Goal: Navigation & Orientation: Find specific page/section

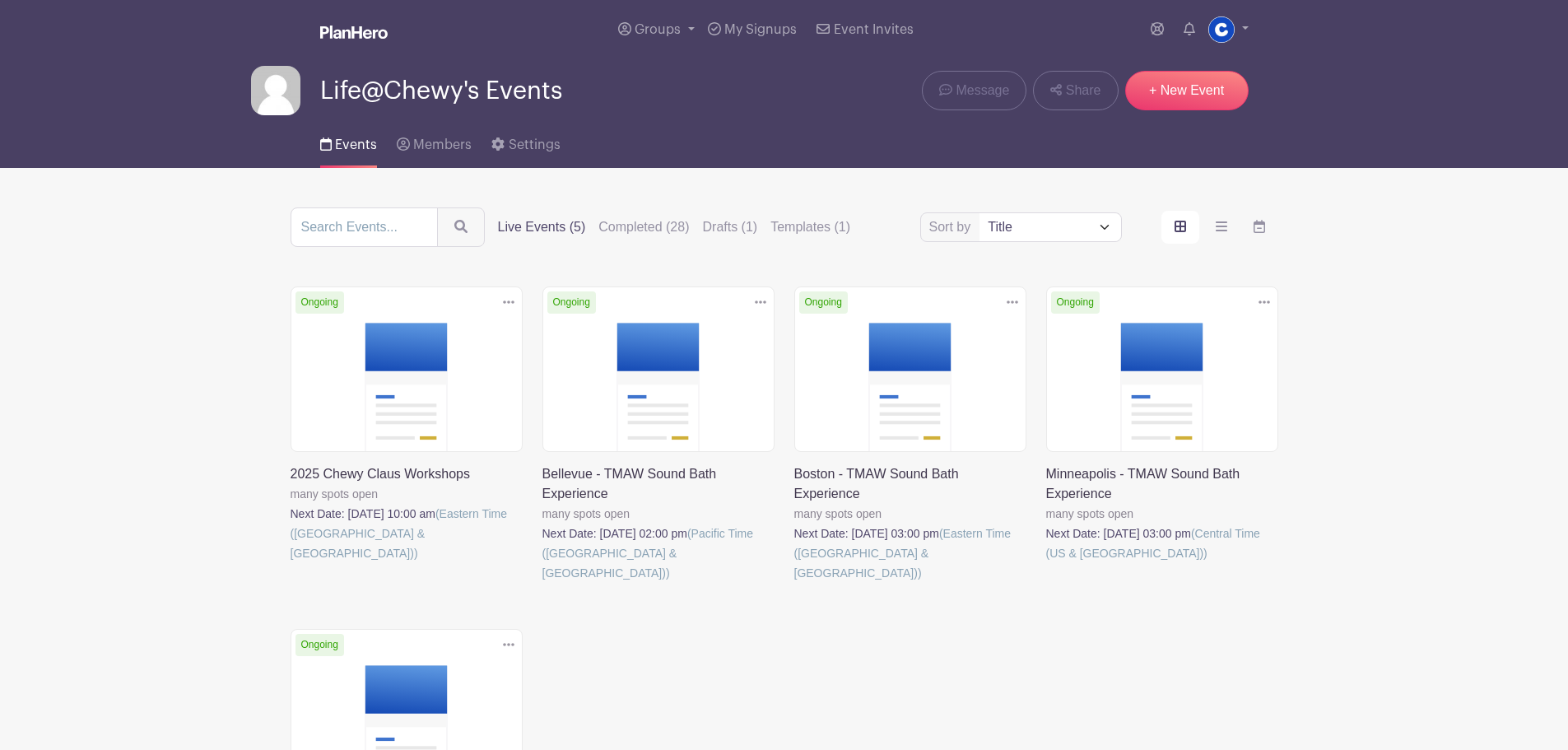
click at [286, 85] on img at bounding box center [276, 91] width 50 height 50
click at [500, 145] on icon at bounding box center [498, 144] width 12 height 13
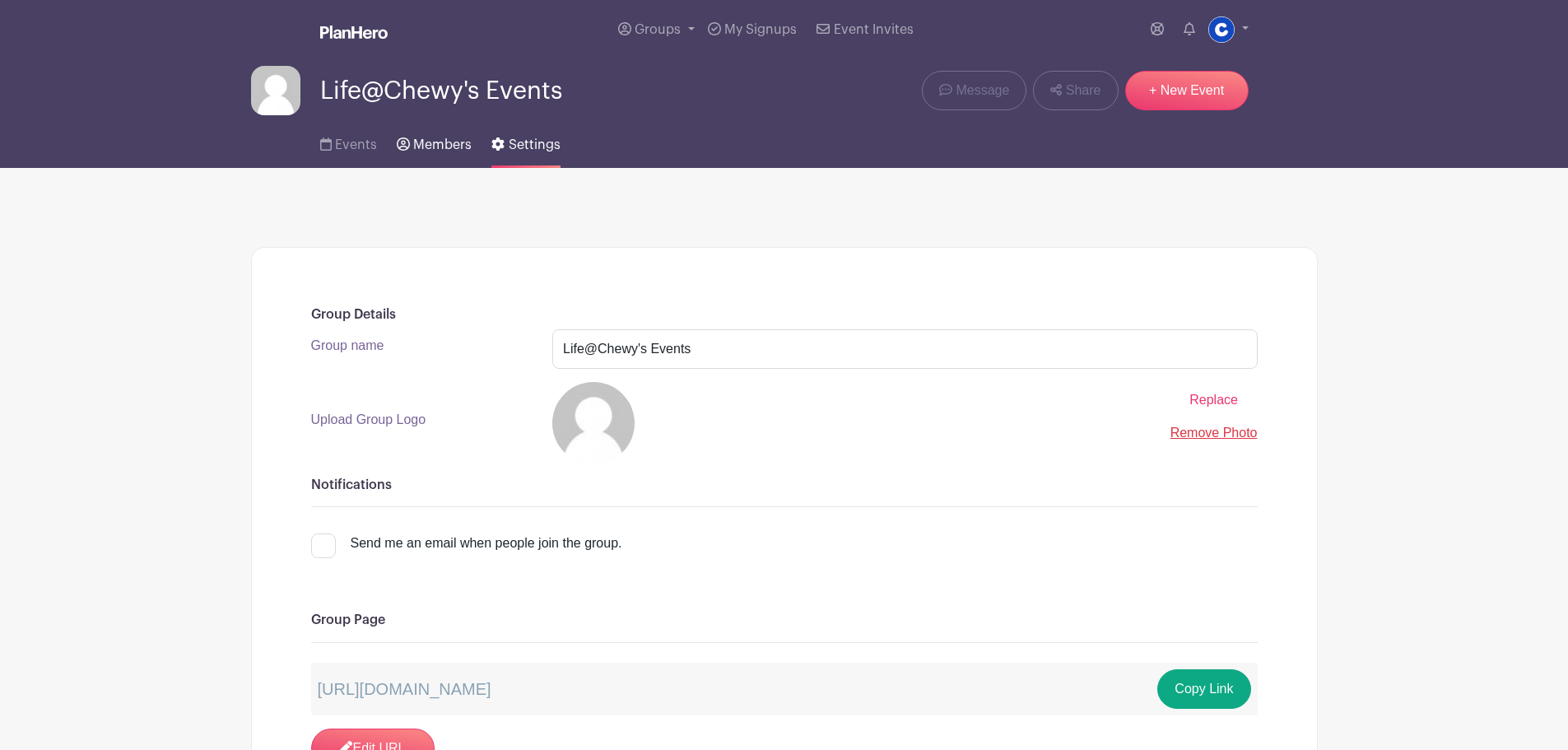
click at [406, 146] on icon at bounding box center [403, 144] width 13 height 13
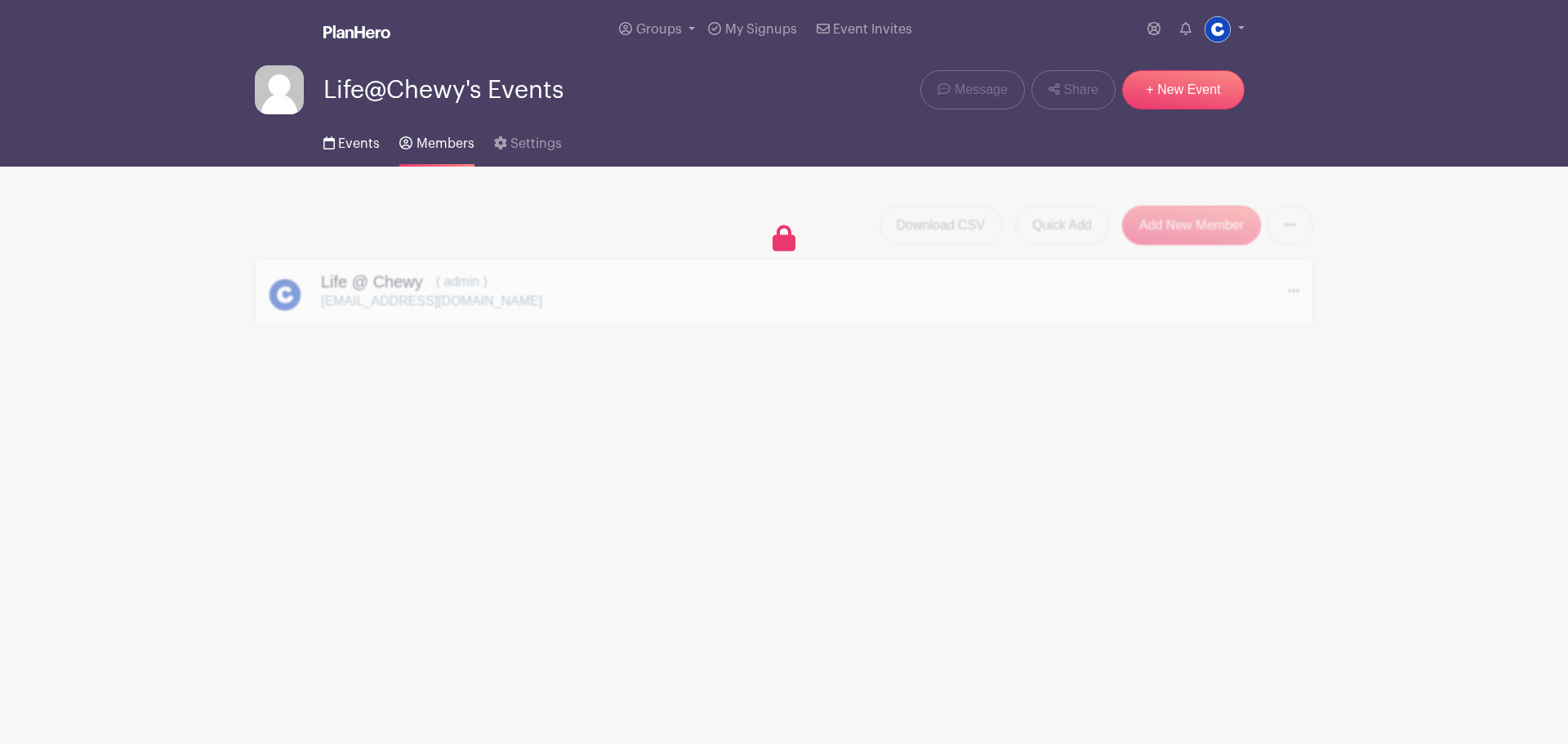
click at [339, 150] on link "Events" at bounding box center [352, 141] width 57 height 53
